Goal: Task Accomplishment & Management: Use online tool/utility

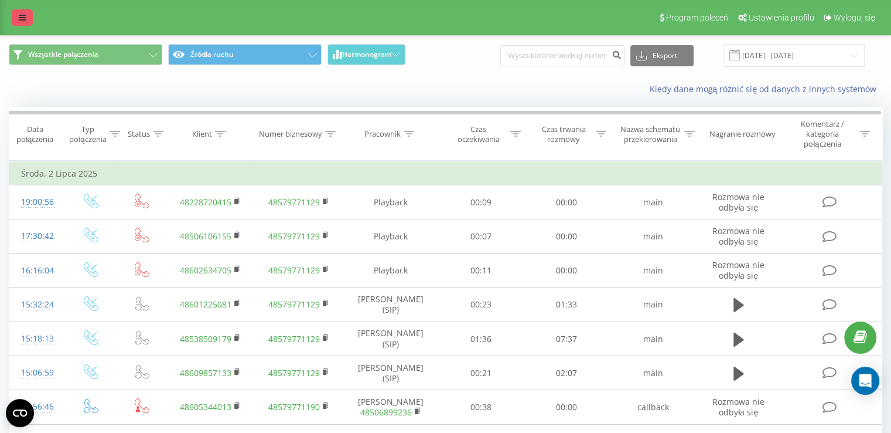
click at [25, 9] on link at bounding box center [22, 17] width 21 height 16
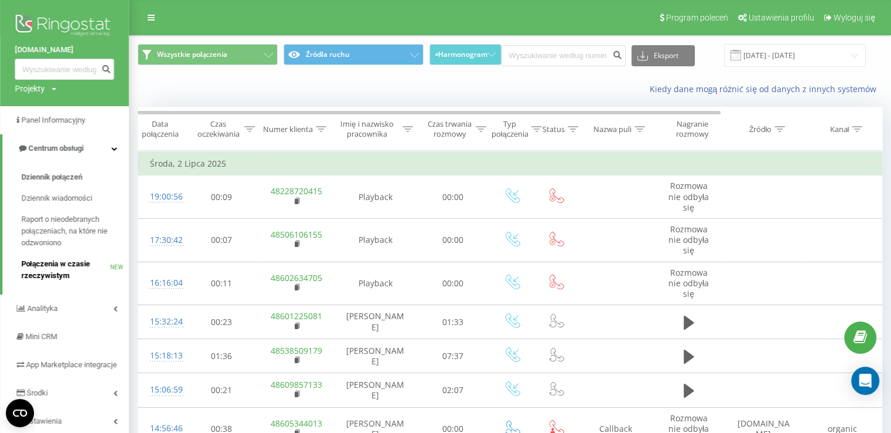
click at [74, 273] on span "Połączenia w czasie rzeczywistym" at bounding box center [65, 269] width 89 height 23
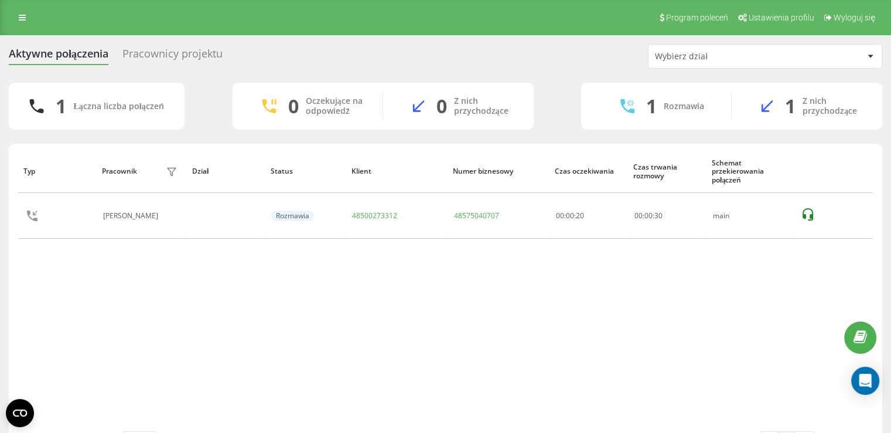
click at [208, 55] on div "Pracownicy projektu" at bounding box center [172, 56] width 100 height 18
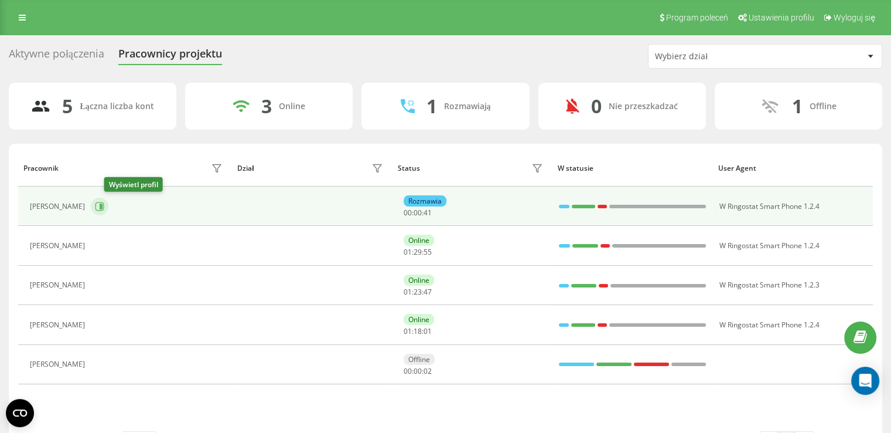
click at [103, 204] on icon at bounding box center [101, 206] width 3 height 6
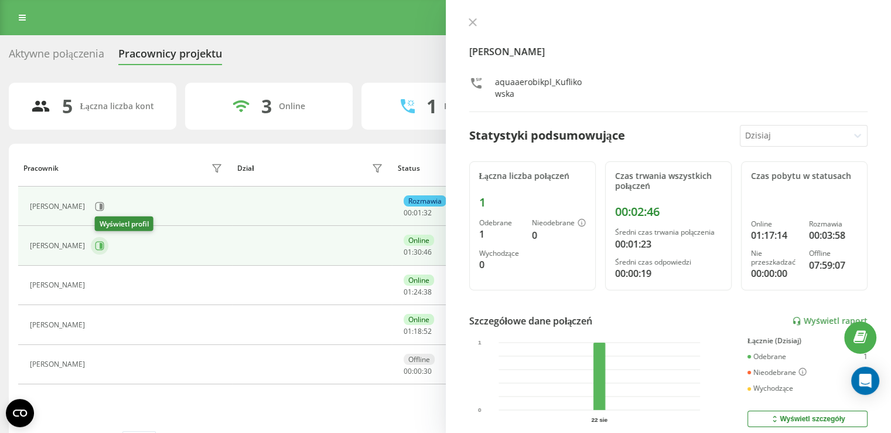
click at [103, 245] on icon at bounding box center [101, 246] width 3 height 6
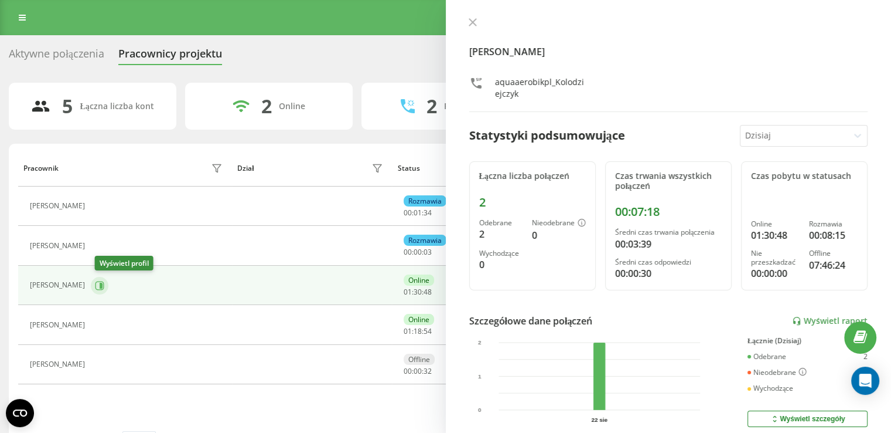
click at [108, 283] on button at bounding box center [100, 286] width 18 height 18
click at [107, 291] on button at bounding box center [100, 286] width 18 height 18
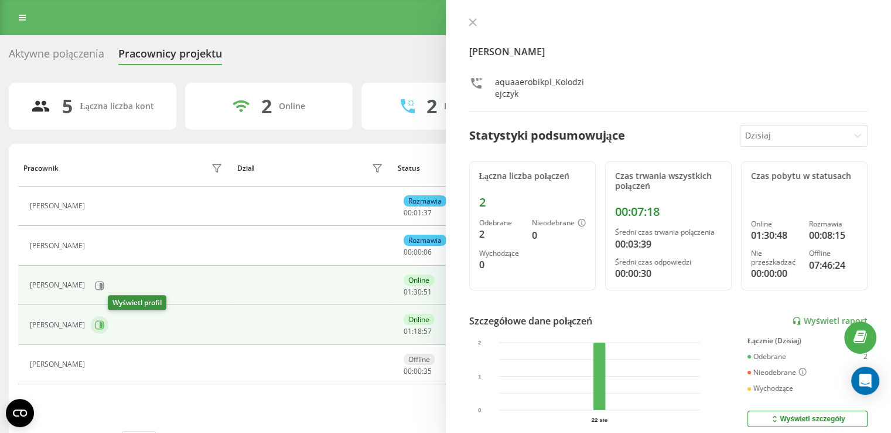
click at [108, 326] on button at bounding box center [100, 325] width 18 height 18
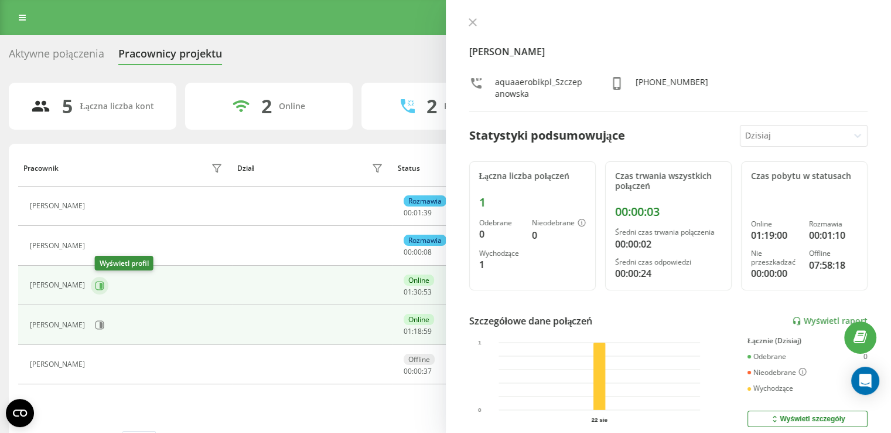
click at [104, 284] on icon at bounding box center [99, 285] width 9 height 9
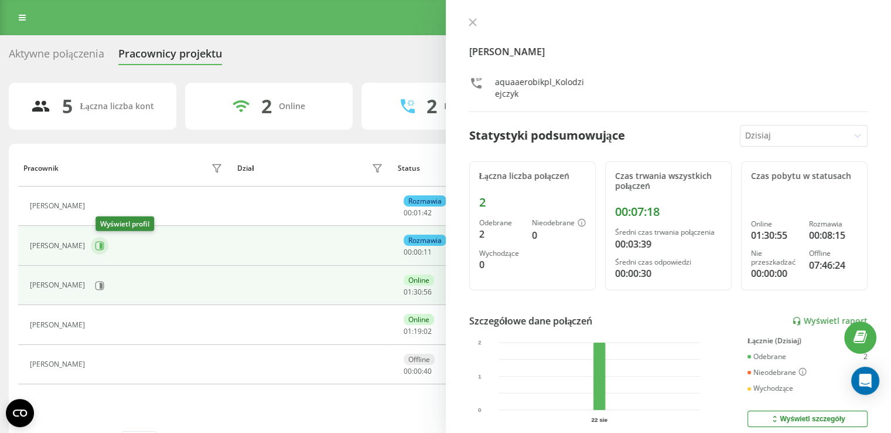
click at [103, 245] on icon at bounding box center [101, 246] width 3 height 6
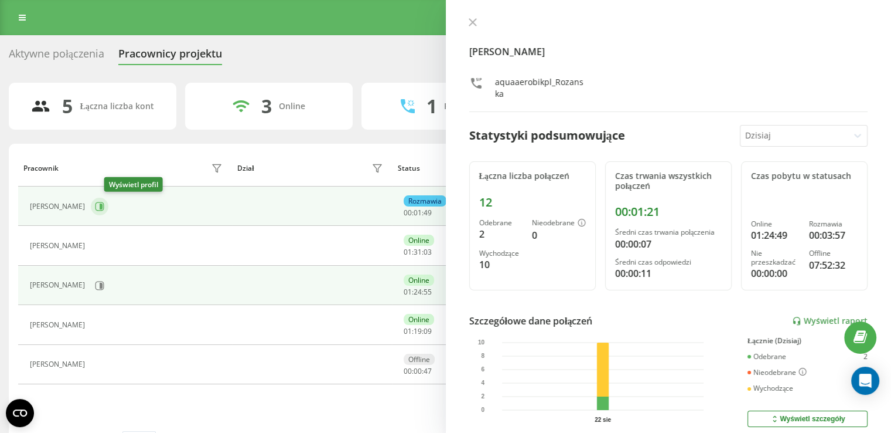
click at [104, 202] on icon at bounding box center [99, 206] width 9 height 9
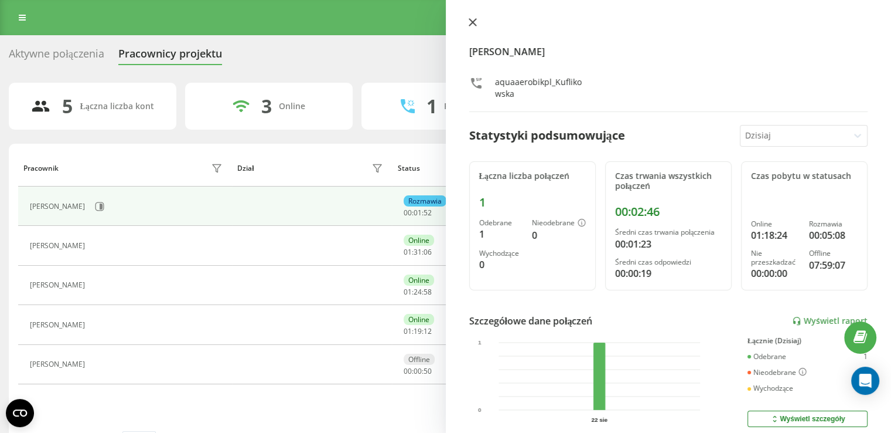
click at [478, 21] on button at bounding box center [472, 23] width 15 height 11
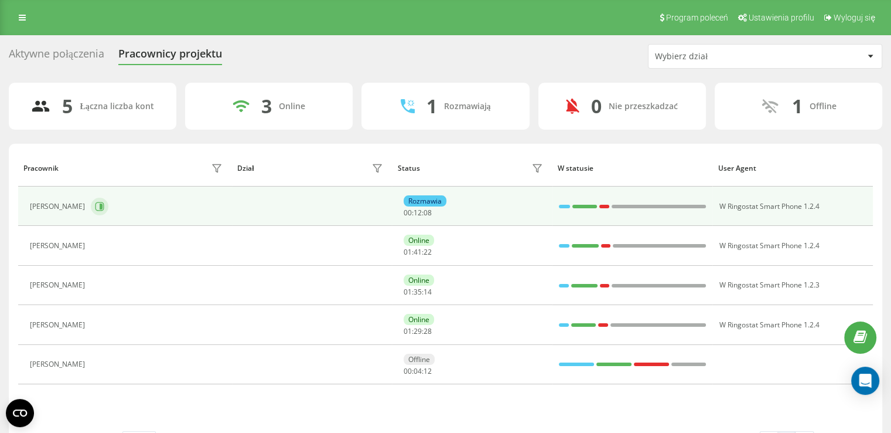
click at [103, 206] on icon at bounding box center [101, 206] width 3 height 6
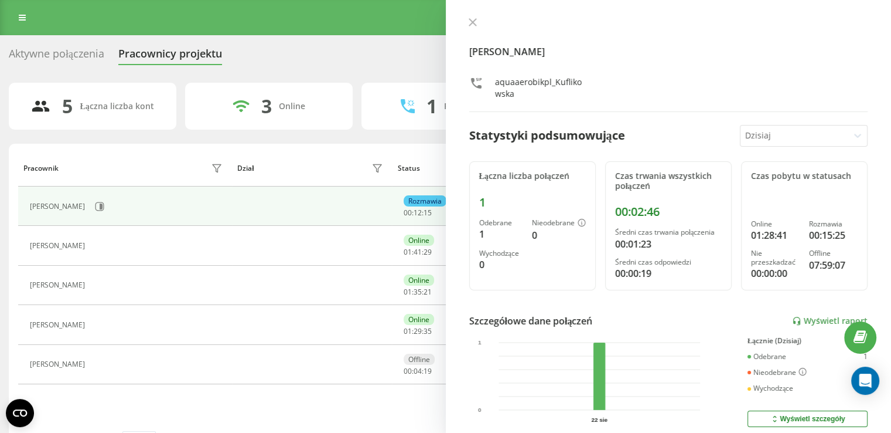
click at [477, 31] on div "[PERSON_NAME] aquaaerobikpl_Kuflikowska" at bounding box center [668, 65] width 399 height 94
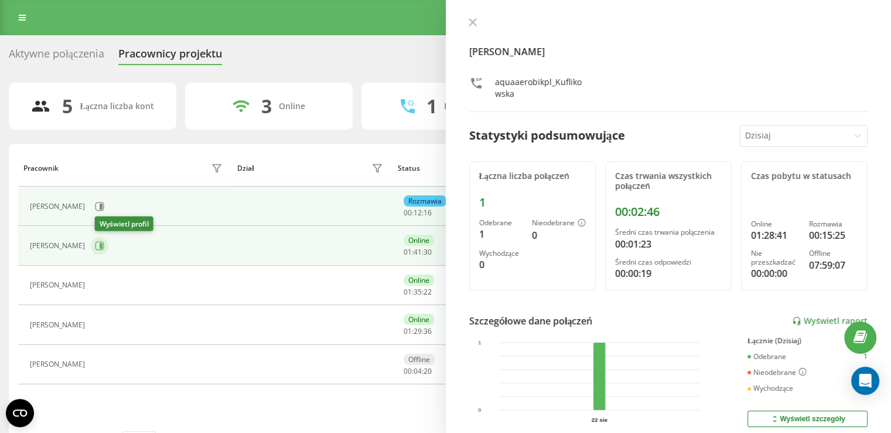
click at [102, 241] on icon at bounding box center [99, 245] width 9 height 9
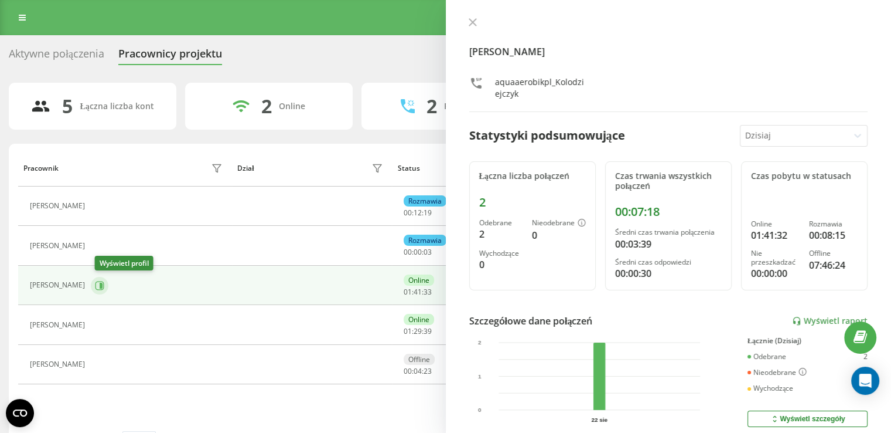
click at [108, 285] on button at bounding box center [100, 286] width 18 height 18
click at [474, 23] on icon at bounding box center [473, 22] width 8 height 8
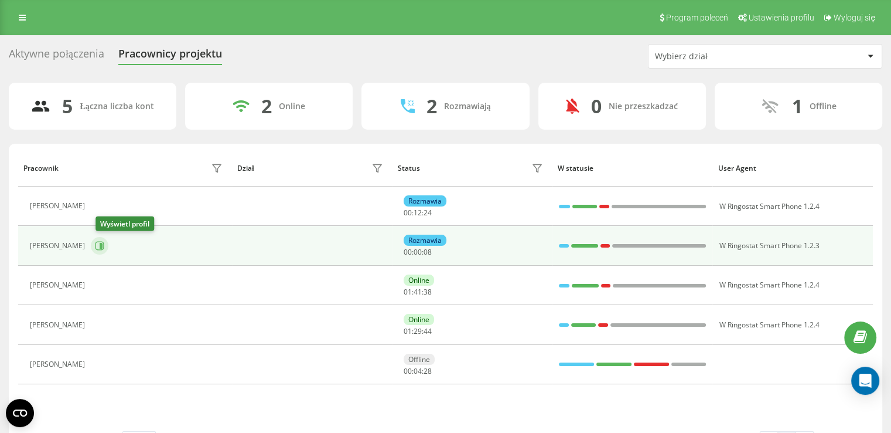
click at [100, 248] on icon at bounding box center [99, 245] width 9 height 9
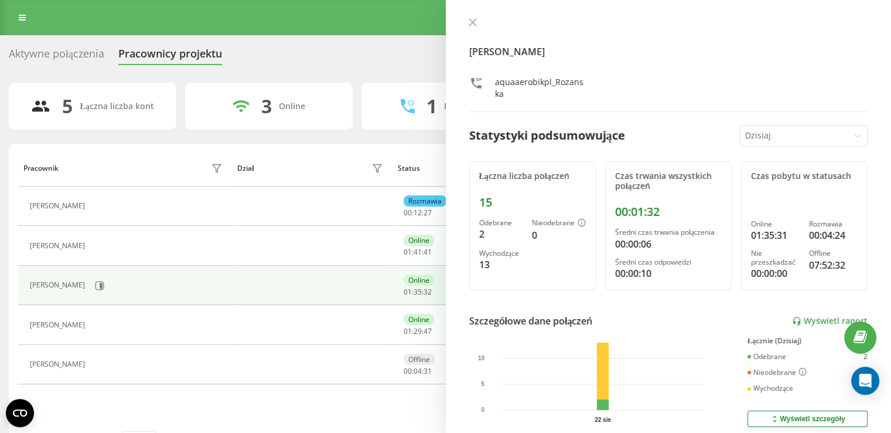
click at [469, 19] on icon at bounding box center [473, 22] width 8 height 8
